Goal: Book appointment/travel/reservation

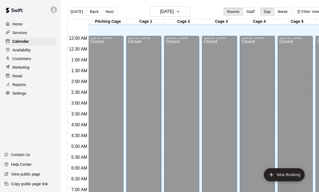
scroll to position [323, 0]
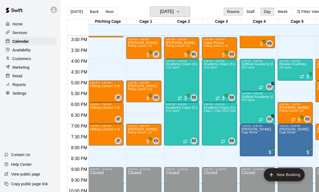
click at [174, 12] on h6 "[DATE]" at bounding box center [167, 12] width 14 height 8
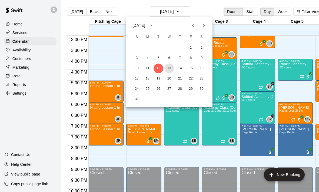
click at [169, 70] on button "13" at bounding box center [169, 69] width 10 height 10
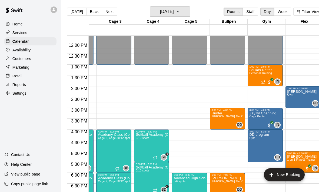
scroll to position [0, 106]
click at [285, 174] on button "New Booking" at bounding box center [284, 174] width 41 height 13
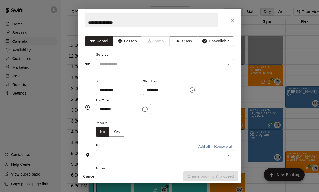
type input "**********"
click at [128, 41] on button "Lesson" at bounding box center [127, 41] width 28 height 10
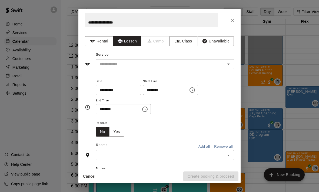
click at [107, 41] on button "Rental" at bounding box center [99, 41] width 28 height 10
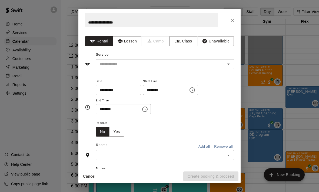
click at [105, 66] on input "text" at bounding box center [156, 64] width 119 height 7
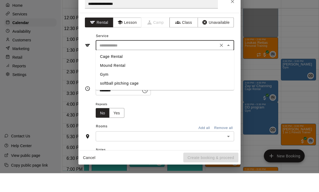
scroll to position [20, 5]
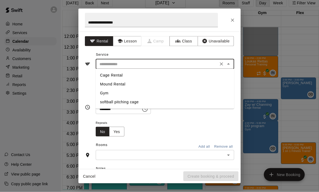
click at [103, 75] on li "Cage Rental" at bounding box center [165, 75] width 138 height 9
type input "**********"
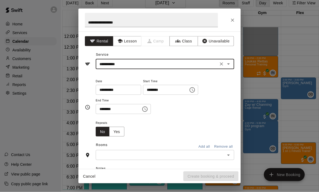
click at [168, 92] on input "********" at bounding box center [164, 90] width 42 height 10
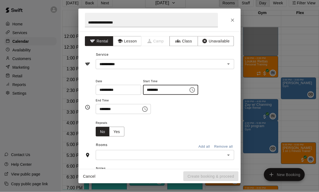
click at [189, 90] on icon "Choose time, selected time is 9:00 PM" at bounding box center [192, 90] width 6 height 6
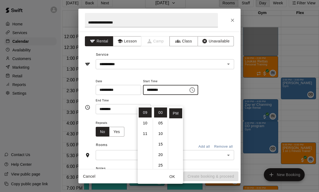
scroll to position [0, 0]
click at [144, 108] on li "12" at bounding box center [145, 113] width 13 height 10
click at [160, 121] on li "30" at bounding box center [160, 126] width 13 height 10
type input "********"
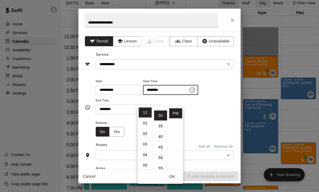
scroll to position [63, 0]
click at [125, 108] on input "********" at bounding box center [117, 109] width 42 height 10
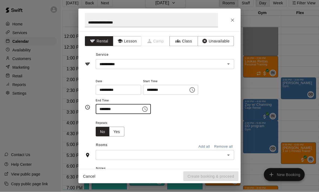
click at [142, 107] on icon "Choose time, selected time is 9:30 PM" at bounding box center [145, 109] width 6 height 6
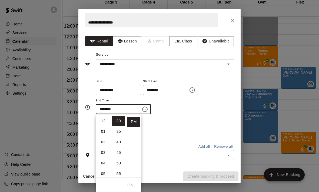
scroll to position [0, 0]
click at [102, 127] on li "01" at bounding box center [103, 132] width 13 height 10
type input "********"
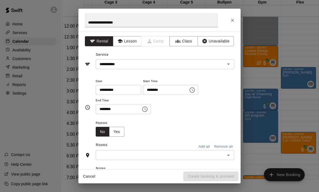
click at [151, 125] on div "Repeats No Yes" at bounding box center [165, 128] width 138 height 17
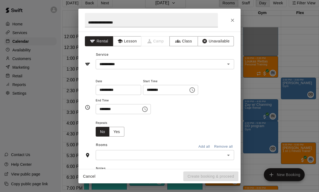
click at [111, 153] on input "text" at bounding box center [160, 155] width 126 height 7
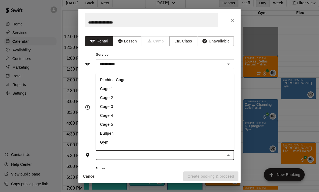
scroll to position [20, 5]
click at [105, 147] on li "Flex" at bounding box center [165, 151] width 138 height 9
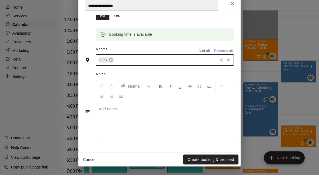
scroll to position [99, 0]
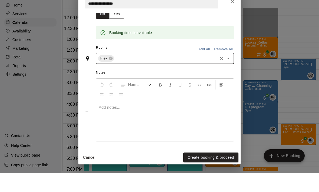
click at [202, 171] on button "Create booking & proceed" at bounding box center [210, 176] width 55 height 10
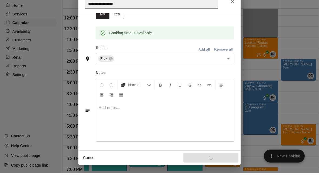
scroll to position [26, 5]
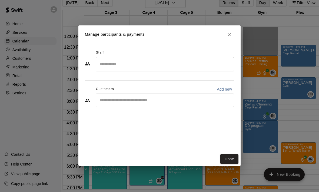
click at [198, 65] on input "Search staff" at bounding box center [165, 64] width 134 height 9
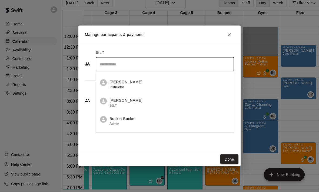
scroll to position [166, 0]
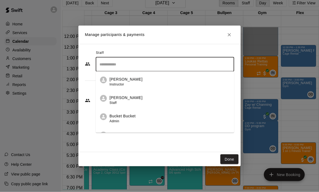
click at [143, 103] on div "[PERSON_NAME] Staff" at bounding box center [170, 100] width 120 height 11
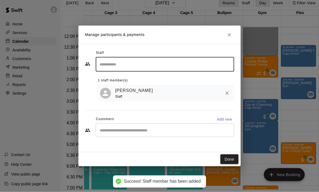
click at [232, 160] on button "Done" at bounding box center [229, 159] width 18 height 10
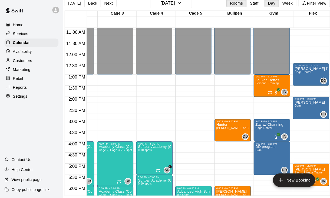
scroll to position [236, 48]
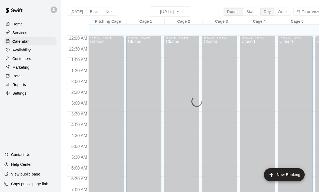
scroll to position [323, 0]
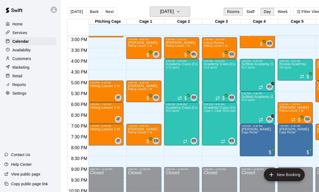
click at [170, 13] on h6 "[DATE]" at bounding box center [167, 12] width 14 height 8
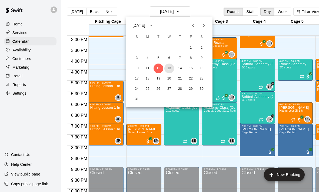
click at [168, 69] on button "13" at bounding box center [169, 69] width 10 height 10
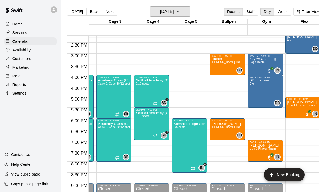
scroll to position [307, 106]
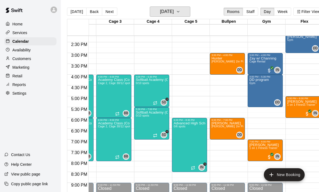
click at [160, 11] on h6 "[DATE]" at bounding box center [167, 12] width 14 height 8
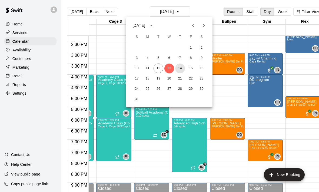
click at [179, 73] on button "14" at bounding box center [180, 69] width 10 height 10
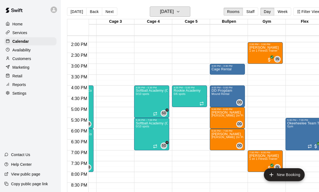
click at [161, 14] on h6 "Thursday Aug 14" at bounding box center [167, 12] width 14 height 8
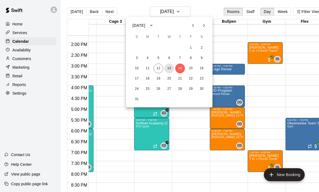
click at [167, 67] on button "13" at bounding box center [169, 69] width 10 height 10
